Goal: Transaction & Acquisition: Purchase product/service

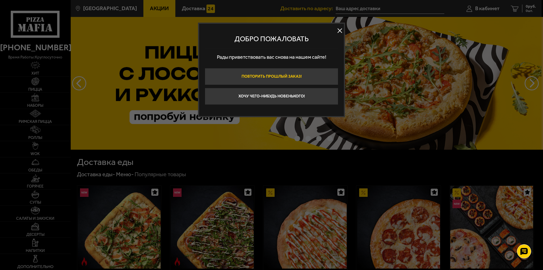
click at [312, 76] on button "Повторить прошлый заказ!" at bounding box center [271, 76] width 133 height 17
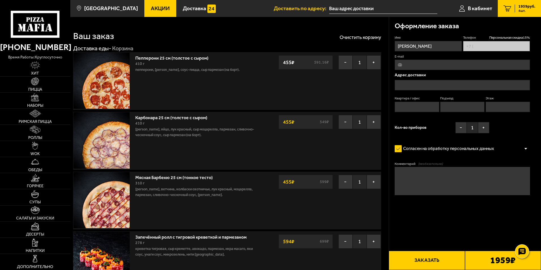
type input "[PHONE_NUMBER]"
type input "[STREET_ADDRESS]"
type input "496"
type input "8"
type input "[STREET_ADDRESS]"
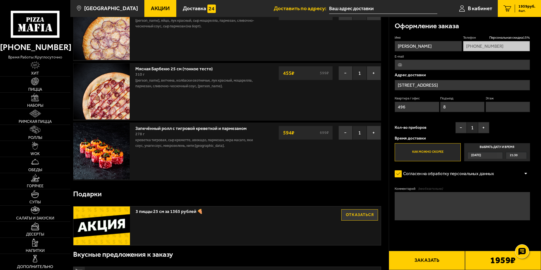
scroll to position [113, 0]
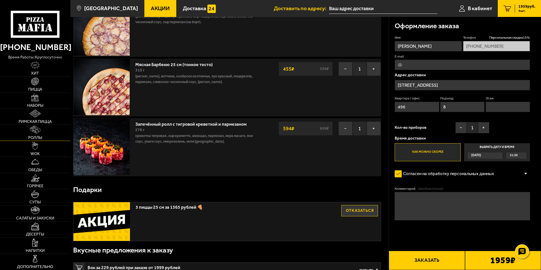
click at [34, 129] on img at bounding box center [35, 130] width 10 height 8
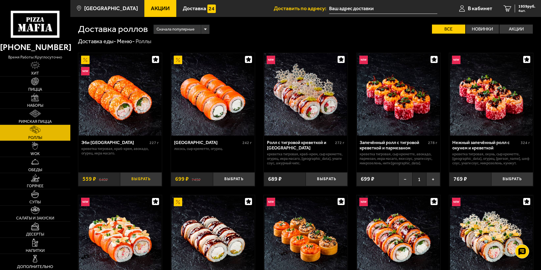
click at [138, 184] on button "Выбрать" at bounding box center [141, 179] width 42 height 14
click at [524, 10] on span "5 шт." at bounding box center [527, 10] width 17 height 3
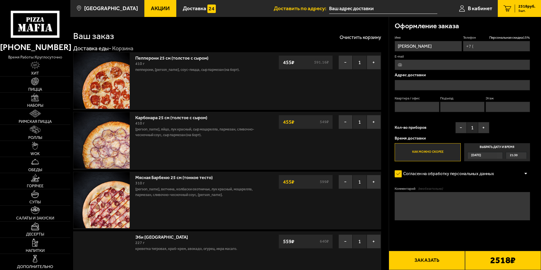
type input "[PHONE_NUMBER]"
type input "[STREET_ADDRESS]"
type input "496"
type input "8"
type input "[STREET_ADDRESS]"
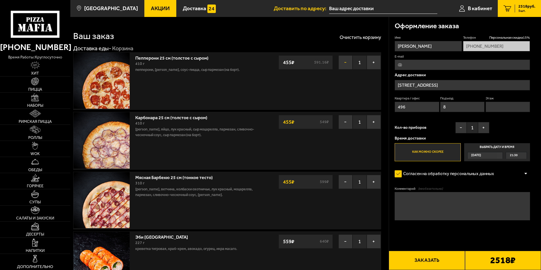
click at [347, 62] on button "−" at bounding box center [346, 62] width 14 height 14
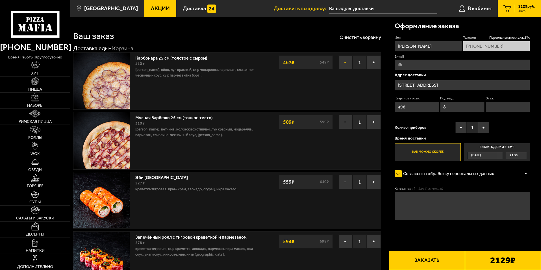
click at [344, 63] on button "−" at bounding box center [346, 62] width 14 height 14
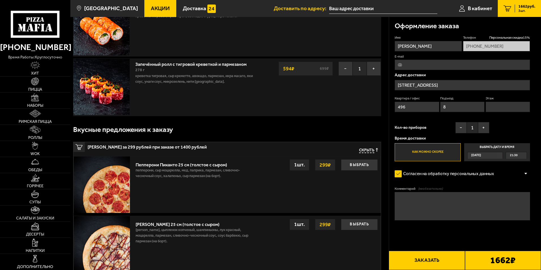
scroll to position [198, 0]
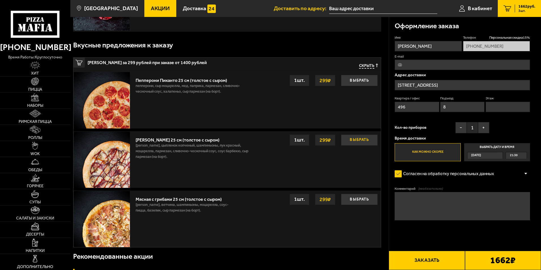
click at [361, 144] on button "Выбрать" at bounding box center [359, 140] width 37 height 11
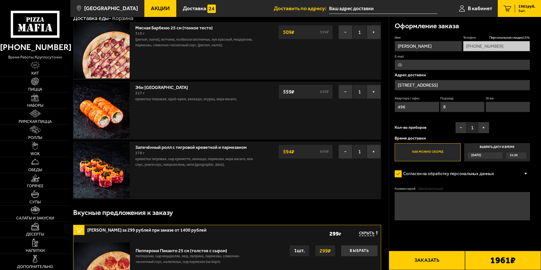
scroll to position [28, 0]
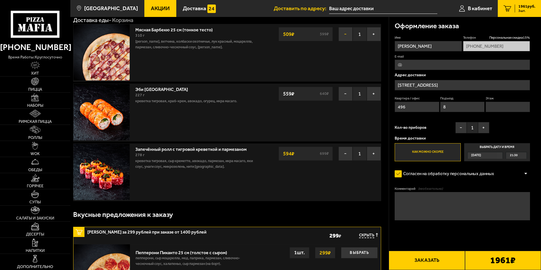
click at [344, 36] on button "−" at bounding box center [346, 34] width 14 height 14
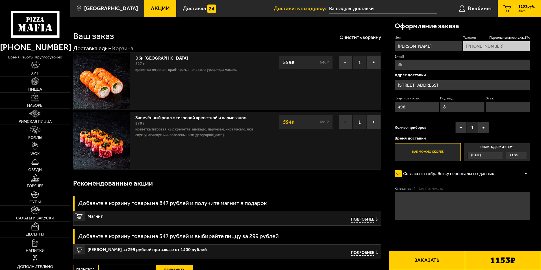
scroll to position [92, 0]
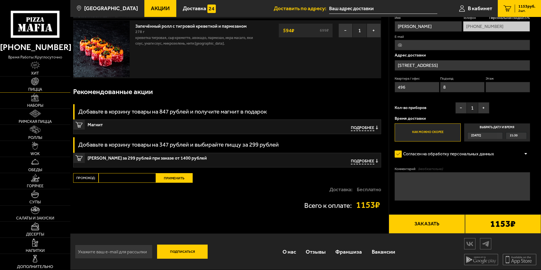
click at [40, 86] on link "Пицца" at bounding box center [35, 85] width 70 height 16
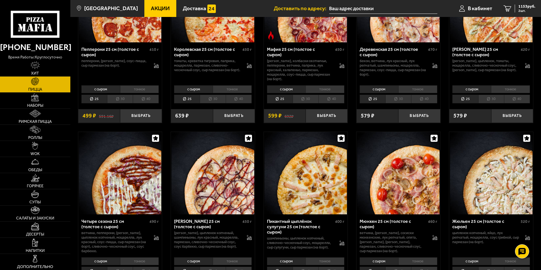
scroll to position [763, 0]
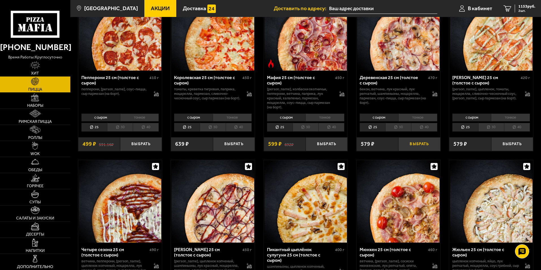
click at [422, 150] on button "Выбрать" at bounding box center [419, 144] width 42 height 14
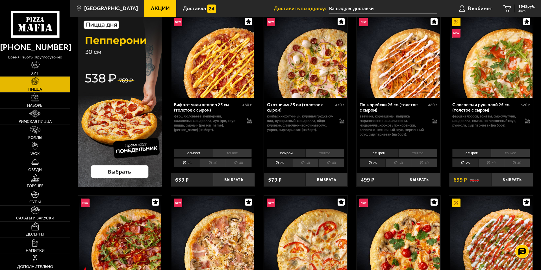
scroll to position [0, 0]
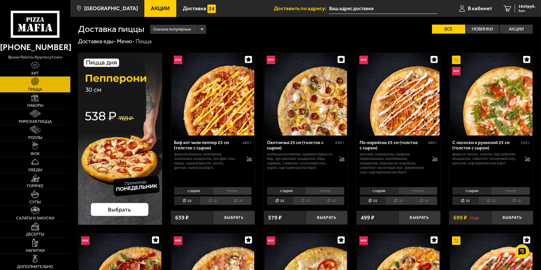
click at [118, 209] on img at bounding box center [120, 139] width 84 height 172
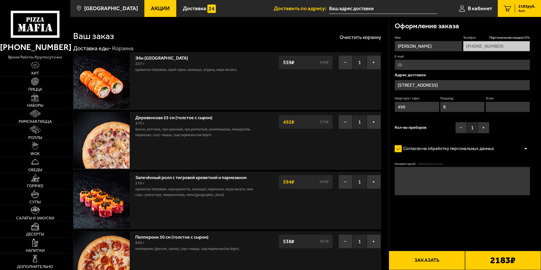
type input "[STREET_ADDRESS]"
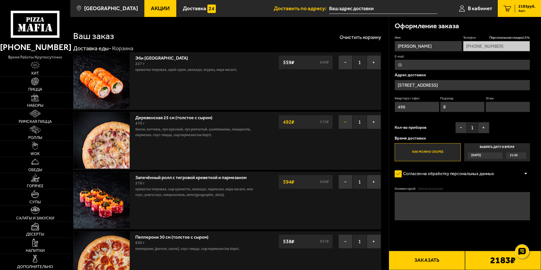
click at [344, 123] on button "−" at bounding box center [346, 122] width 14 height 14
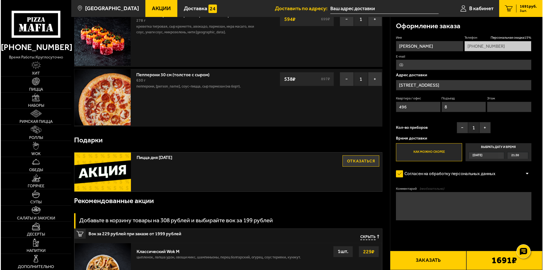
scroll to position [113, 0]
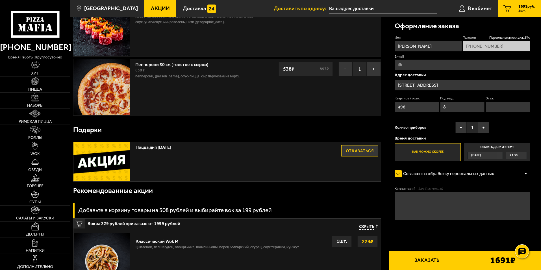
click at [493, 109] on input "Этаж" at bounding box center [508, 107] width 44 height 10
type input "7"
click at [471, 237] on form "Имя [PERSON_NAME] скидка 15 % [PHONE_NUMBER] E-mail Адрес доставки [STREET_ADDR…" at bounding box center [462, 144] width 135 height 218
click at [396, 63] on input "E-mail" at bounding box center [462, 65] width 135 height 10
type input "[EMAIL_ADDRESS][DOMAIN_NAME]"
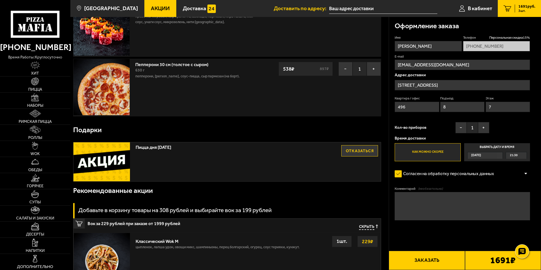
click at [428, 257] on button "Заказать" at bounding box center [427, 260] width 76 height 19
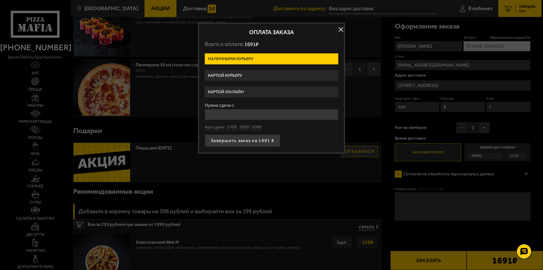
click at [221, 90] on label "Картой онлайн" at bounding box center [271, 91] width 133 height 11
click at [0, 0] on input "Картой онлайн" at bounding box center [0, 0] width 0 height 0
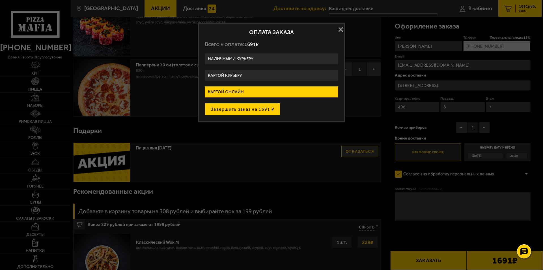
click at [244, 107] on button "Завершить заказ на 1691 ₽" at bounding box center [242, 109] width 75 height 12
